Goal: Transaction & Acquisition: Purchase product/service

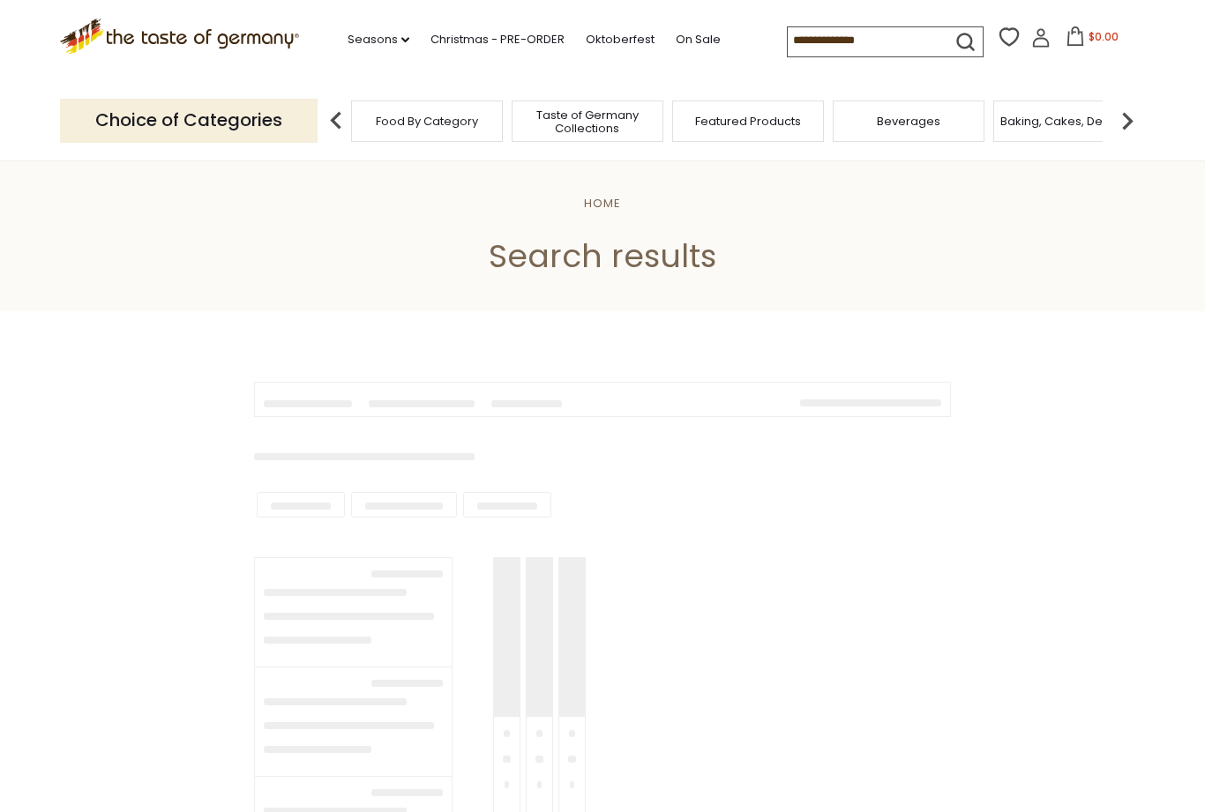
type input "**********"
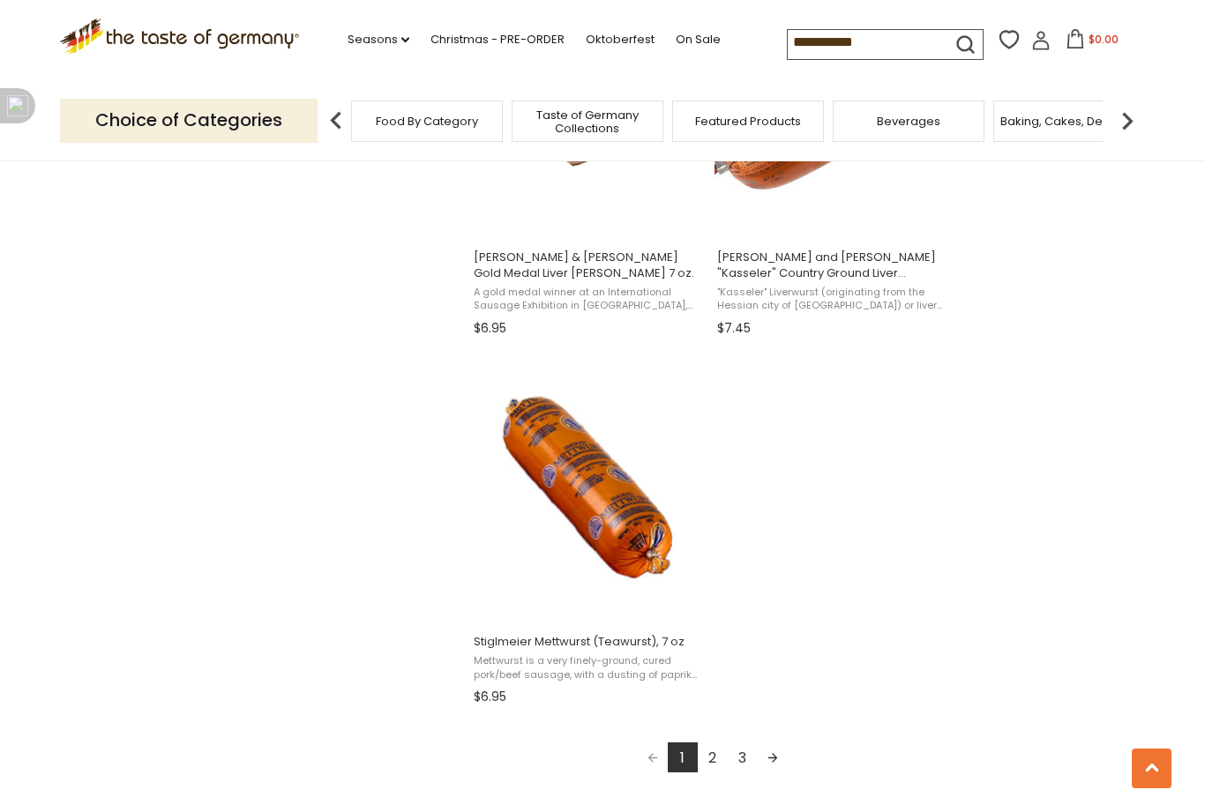
scroll to position [2828, 0]
click at [785, 758] on link "Next page" at bounding box center [773, 756] width 30 height 30
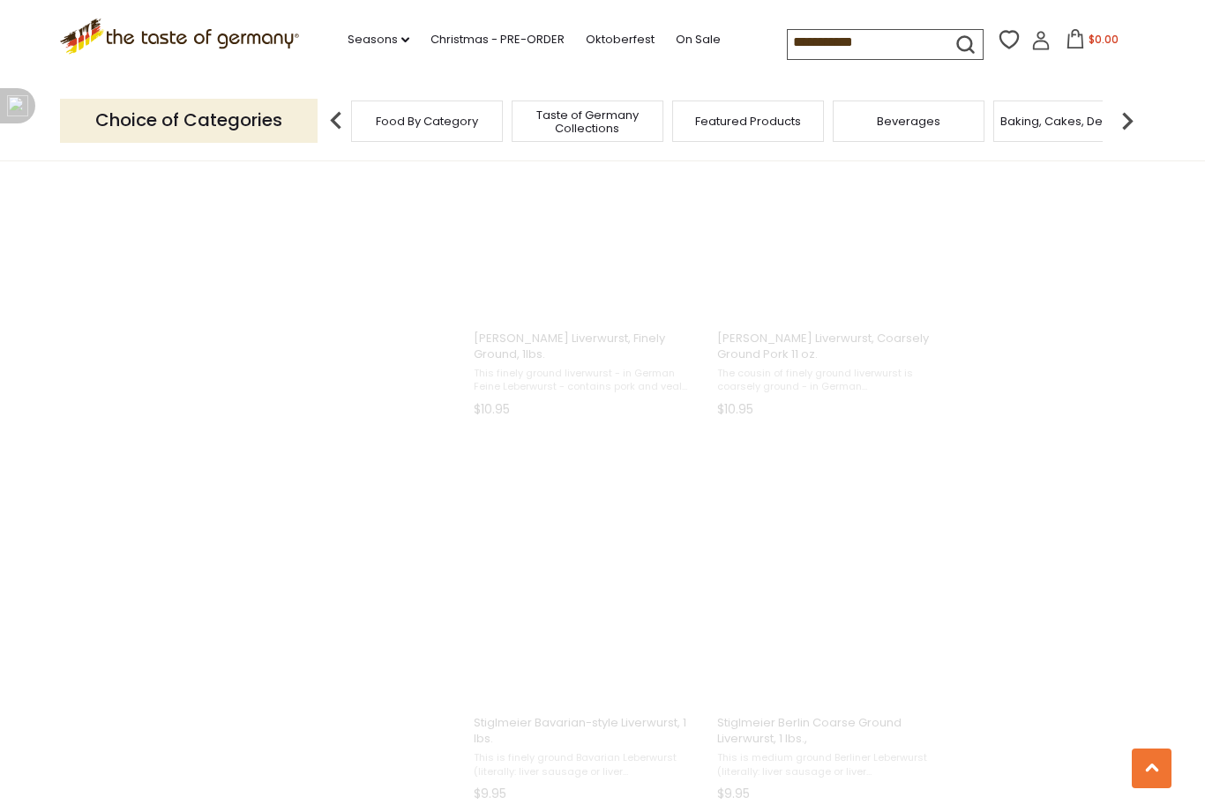
scroll to position [414, 0]
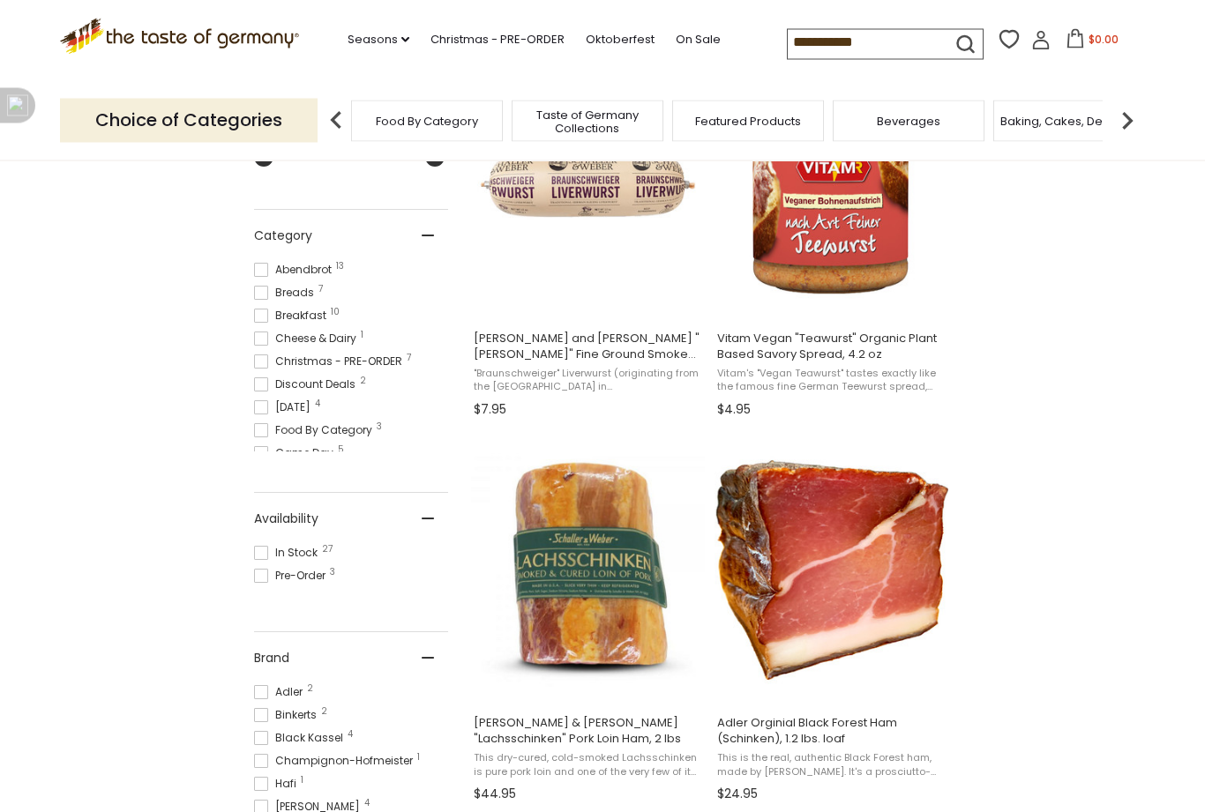
scroll to position [436, 0]
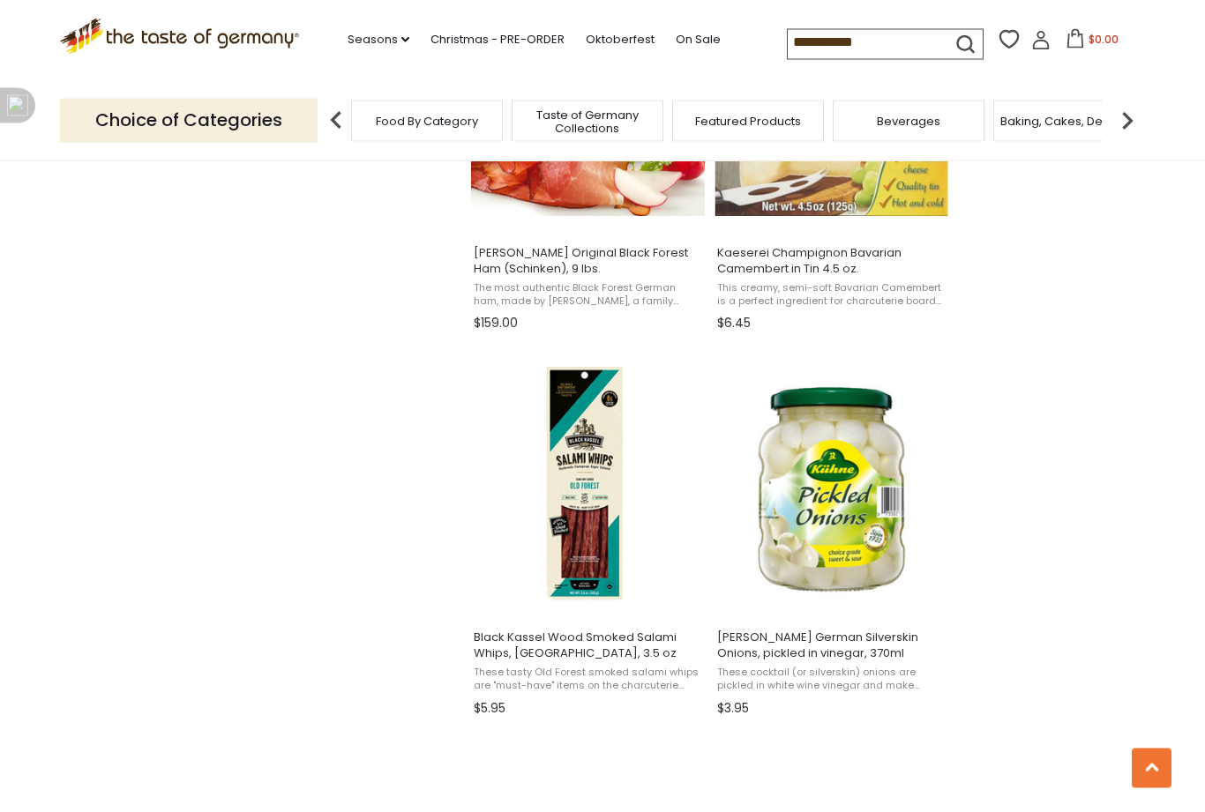
scroll to position [2430, 0]
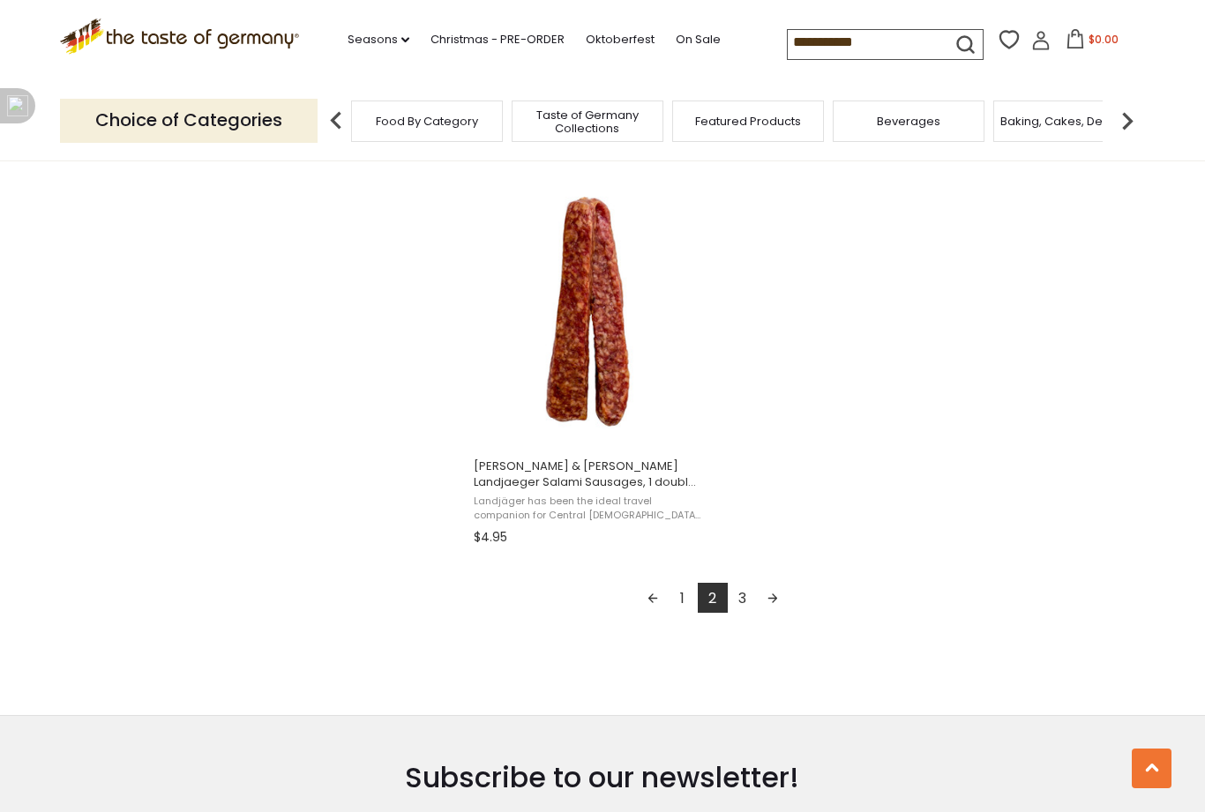
click at [779, 599] on link "Next page" at bounding box center [773, 598] width 30 height 30
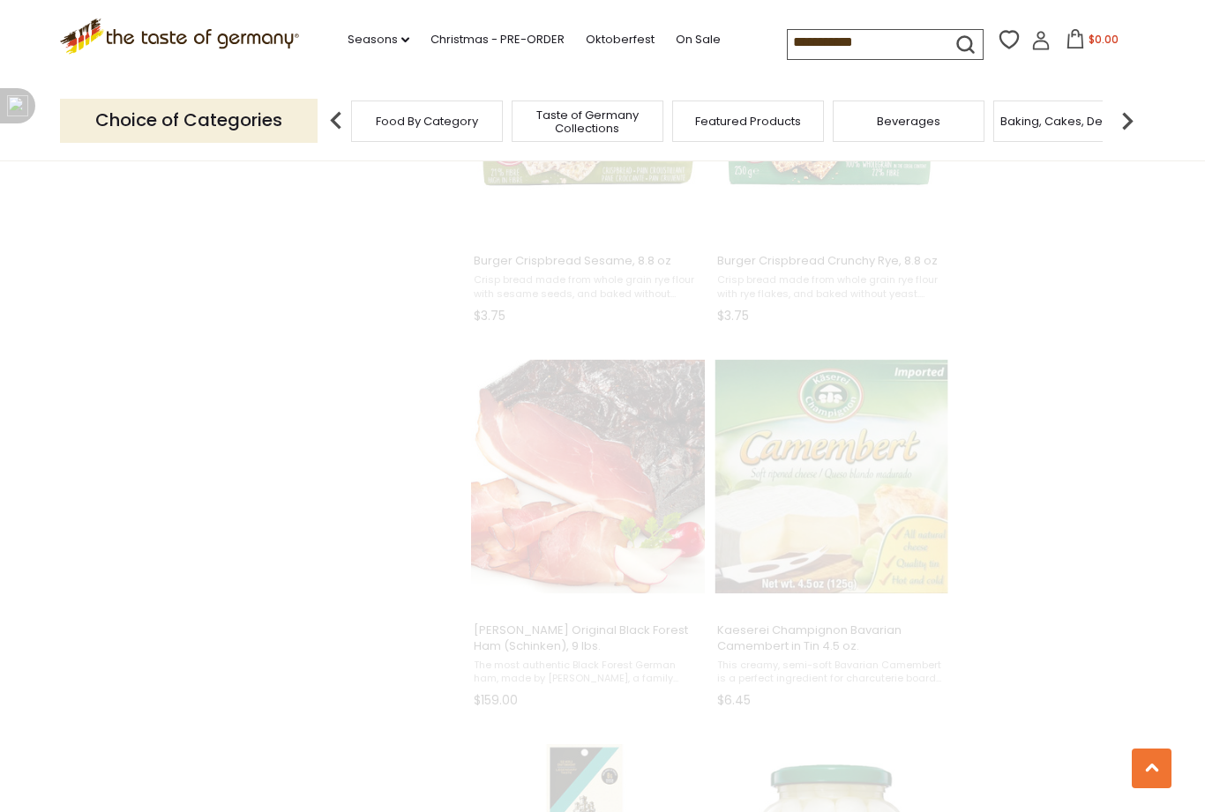
scroll to position [1282, 0]
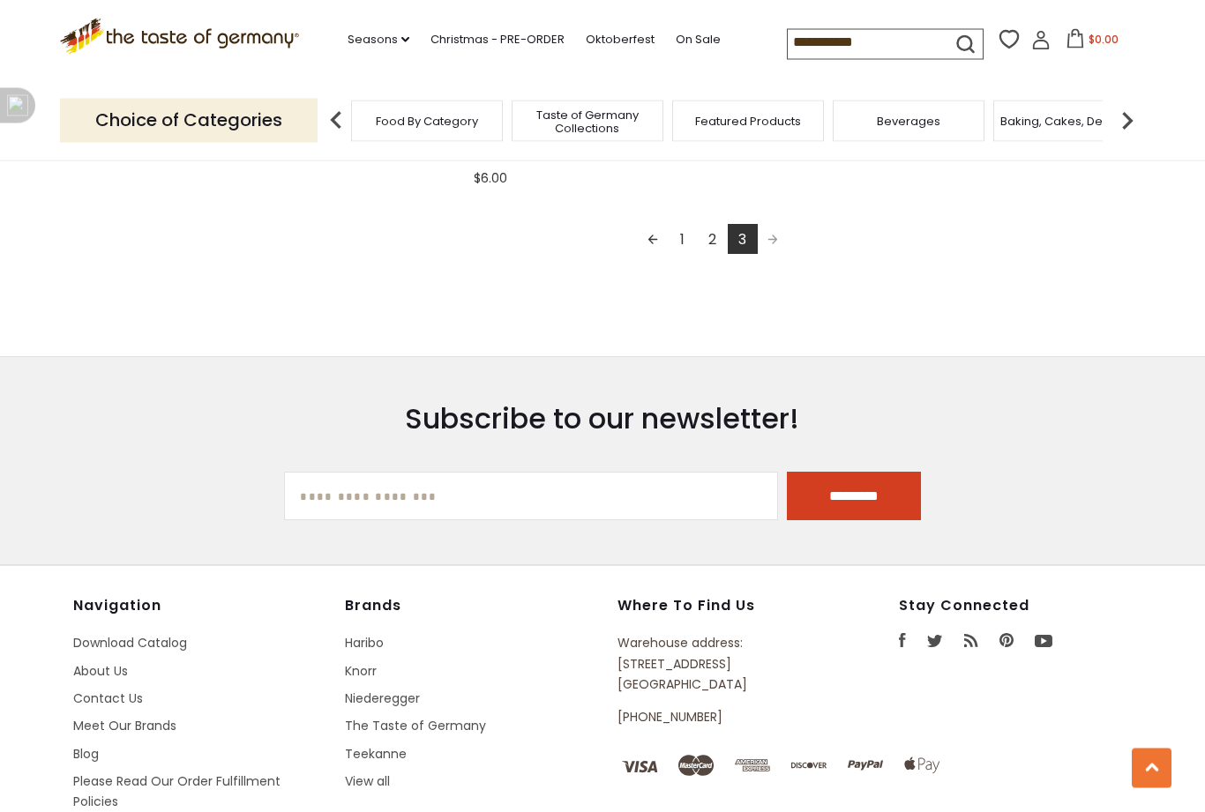
scroll to position [2976, 0]
click at [774, 238] on span "Pagination" at bounding box center [773, 239] width 30 height 30
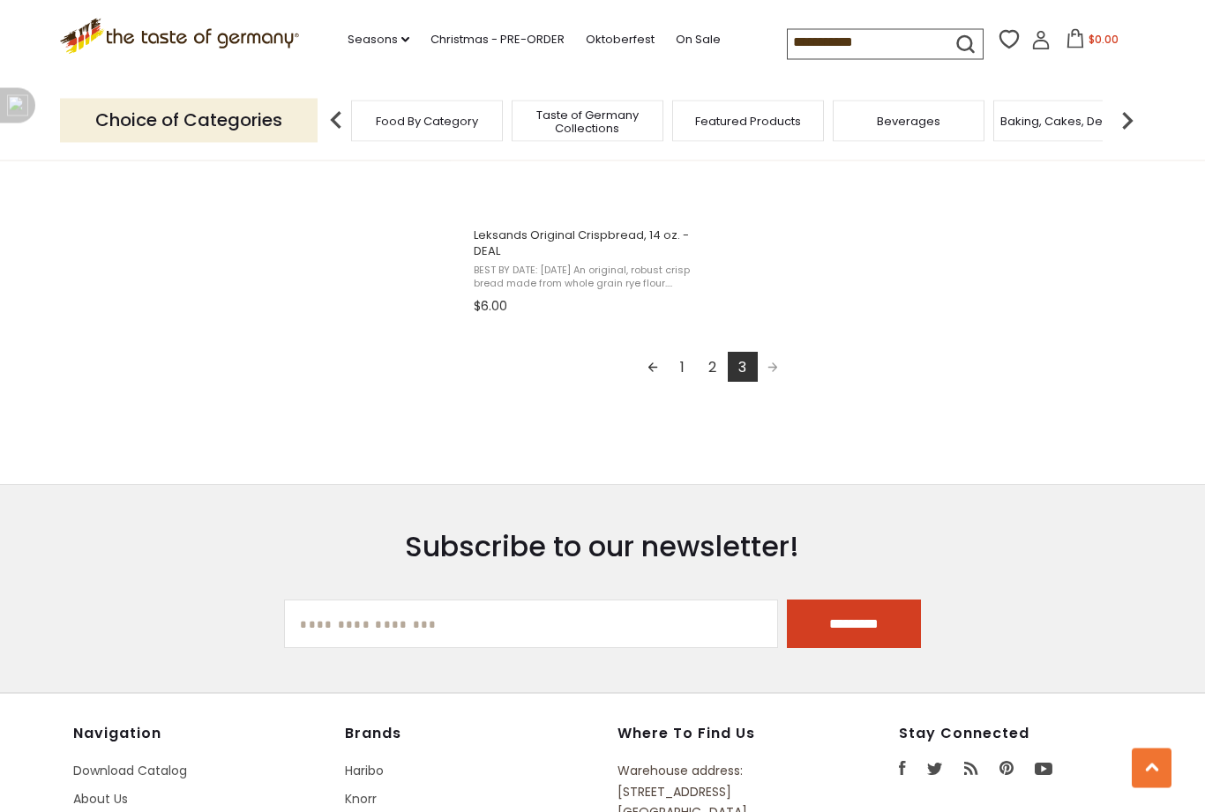
scroll to position [2843, 0]
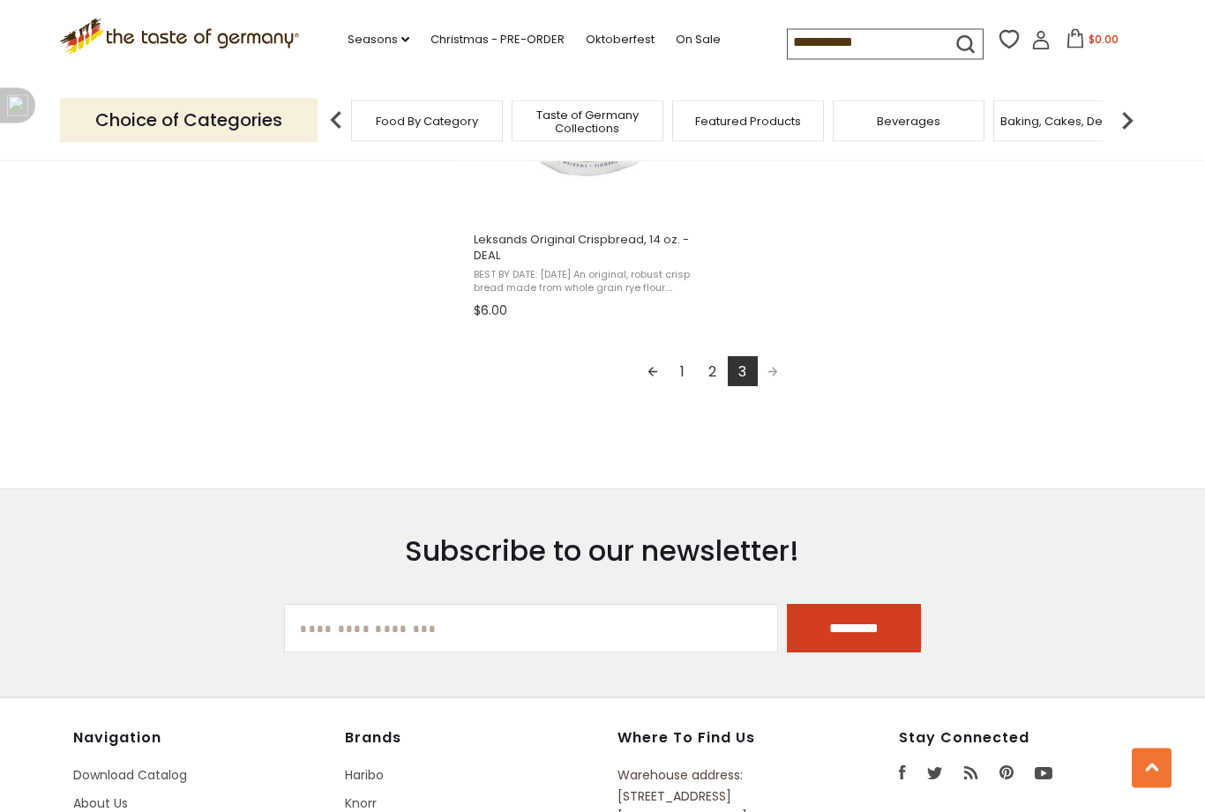
click at [777, 369] on span "Pagination" at bounding box center [773, 372] width 30 height 30
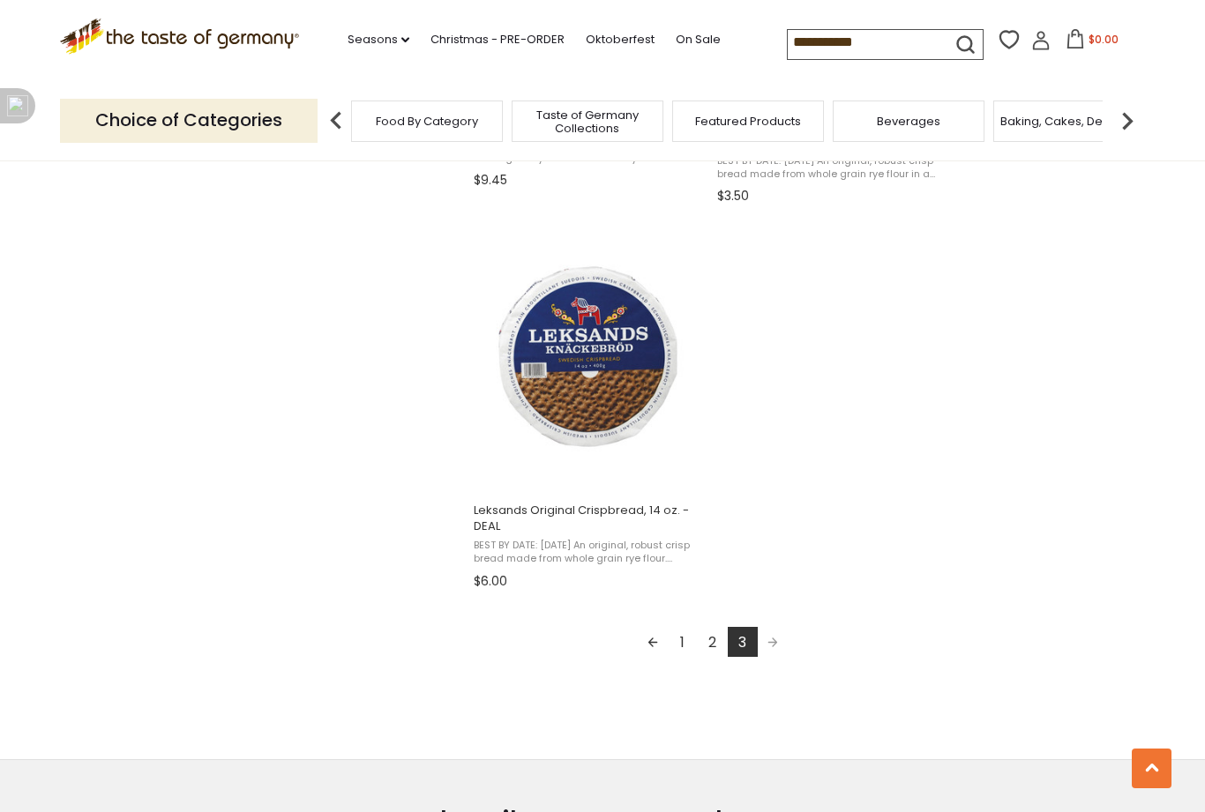
scroll to position [2552, 0]
